Goal: Transaction & Acquisition: Purchase product/service

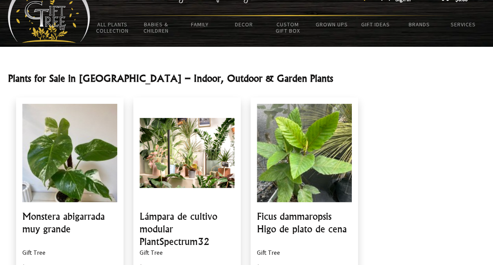
scroll to position [30, 0]
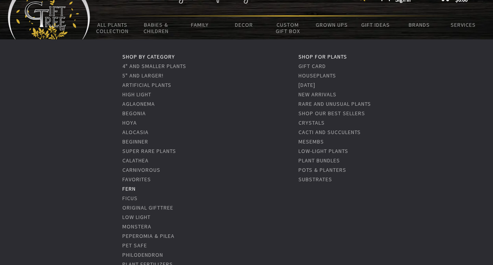
click at [128, 189] on link "Fern" at bounding box center [128, 188] width 13 height 7
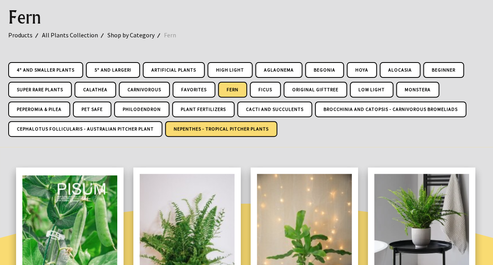
scroll to position [91, 0]
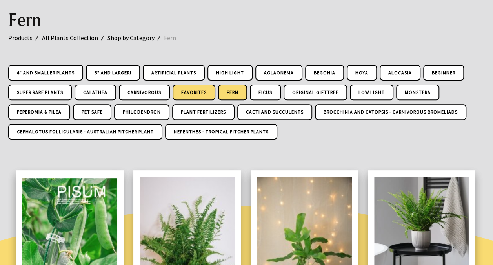
click at [196, 89] on link "Favorites" at bounding box center [194, 92] width 43 height 16
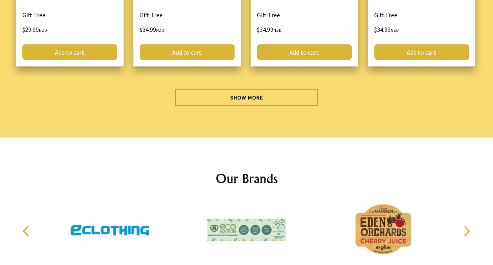
scroll to position [2361, 0]
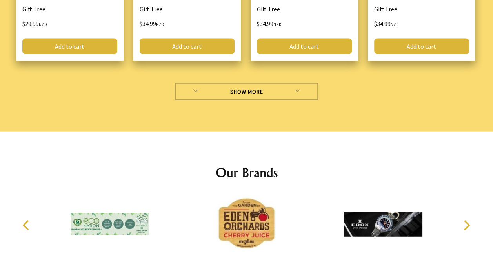
click at [246, 83] on link "Show More" at bounding box center [246, 91] width 143 height 17
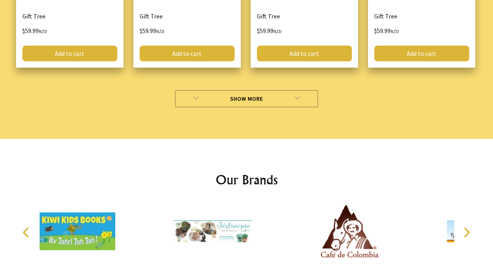
scroll to position [4531, 0]
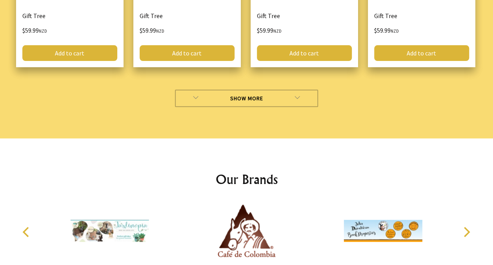
click at [246, 89] on link "Show More" at bounding box center [246, 97] width 143 height 17
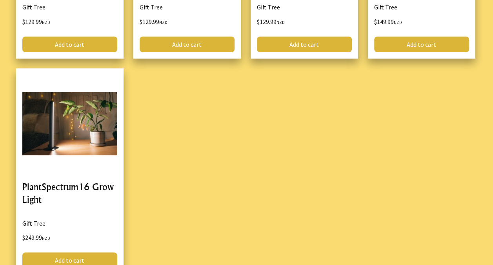
scroll to position [5873, 0]
